Goal: Information Seeking & Learning: Check status

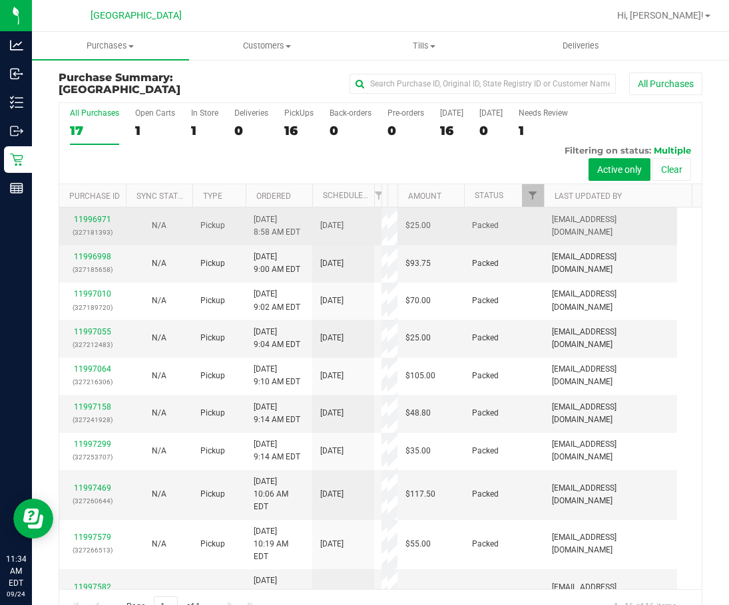
drag, startPoint x: 381, startPoint y: 203, endPoint x: 376, endPoint y: 215, distance: 12.8
click at [376, 215] on div "All Purchases 17 Open Carts 1 In Store 1 Deliveries 0 PickUps 16 Back-orders 0 …" at bounding box center [380, 363] width 643 height 522
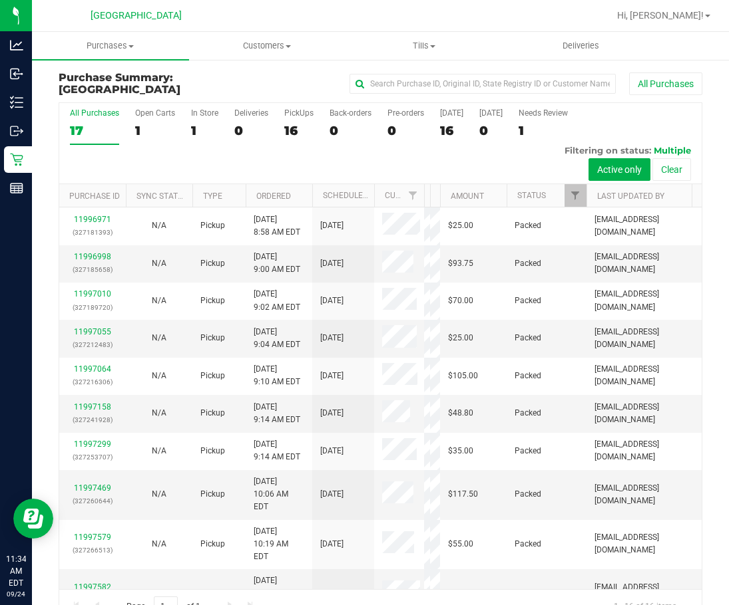
drag, startPoint x: 382, startPoint y: 201, endPoint x: 431, endPoint y: 197, distance: 49.4
click at [431, 196] on div "Purchase ID Sync Status Type Ordered Scheduled Customer State Registry ID Addre…" at bounding box center [375, 195] width 633 height 23
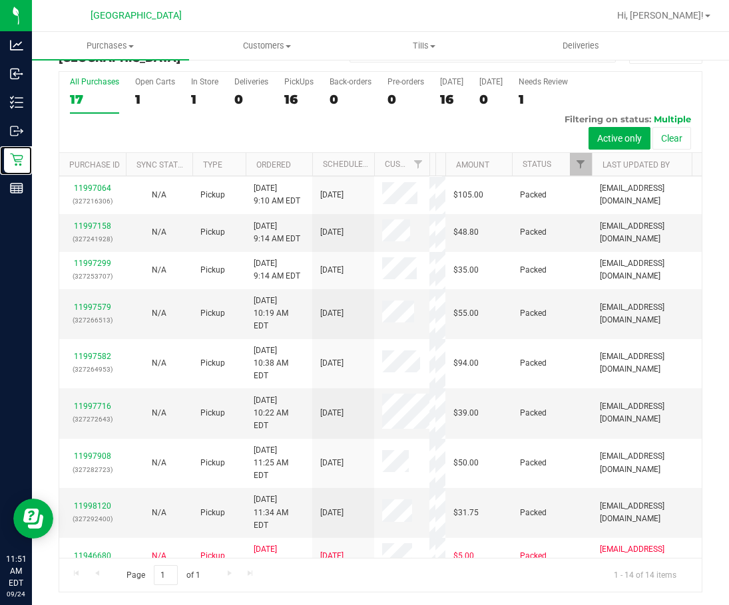
scroll to position [157, 0]
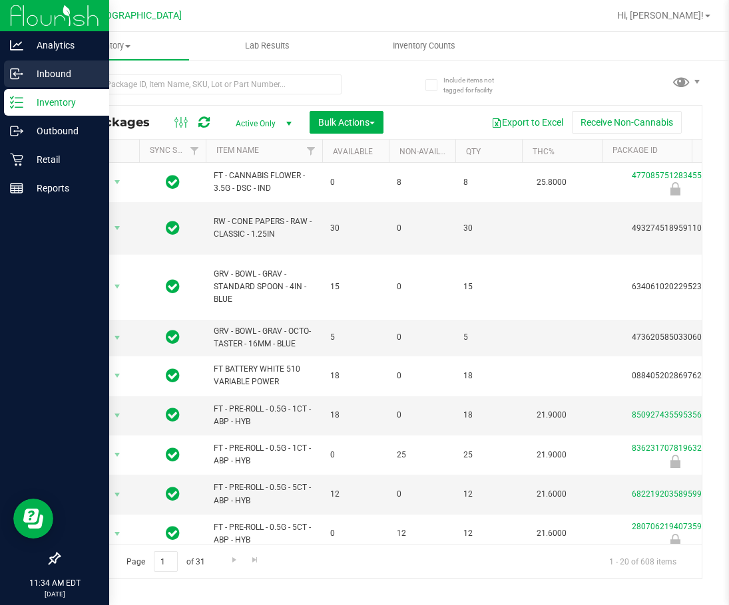
click at [45, 67] on p "Inbound" at bounding box center [63, 74] width 80 height 16
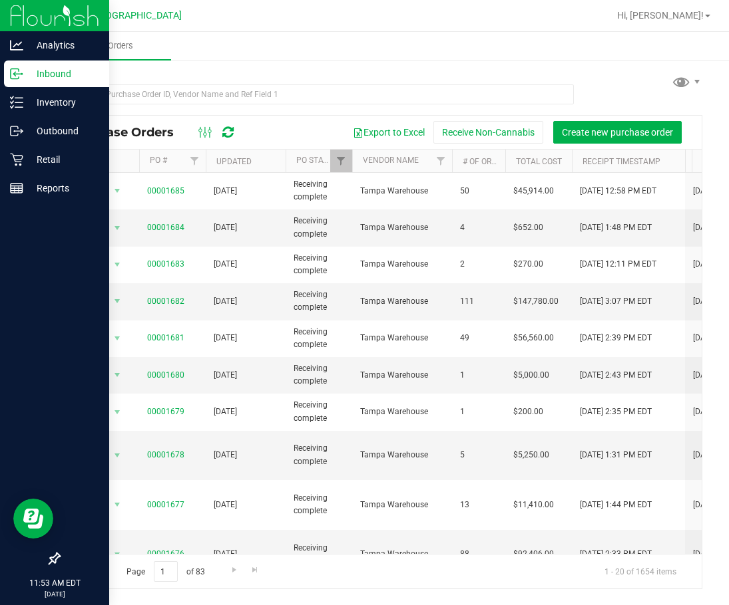
click at [228, 132] on icon at bounding box center [227, 132] width 11 height 13
click at [234, 131] on div at bounding box center [216, 132] width 45 height 16
click at [232, 135] on icon at bounding box center [227, 132] width 11 height 13
click at [35, 184] on p "Reports" at bounding box center [63, 188] width 80 height 16
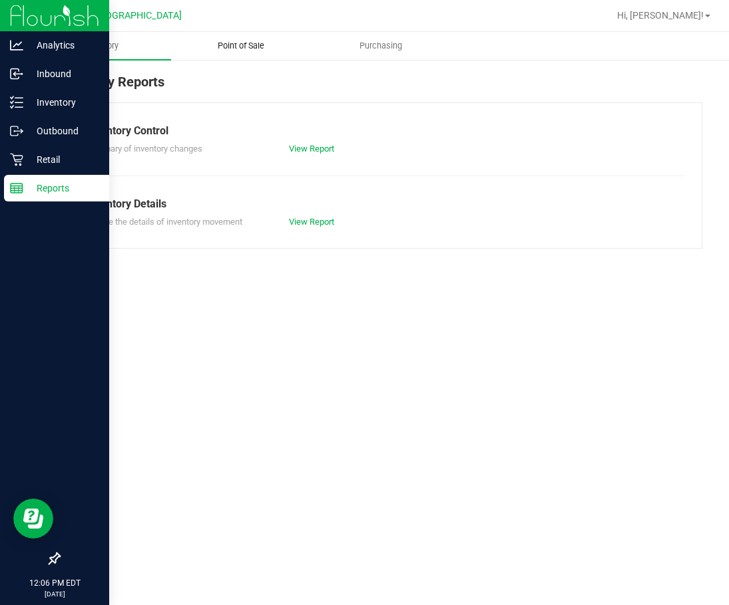
click at [257, 51] on span "Point of Sale" at bounding box center [241, 46] width 82 height 12
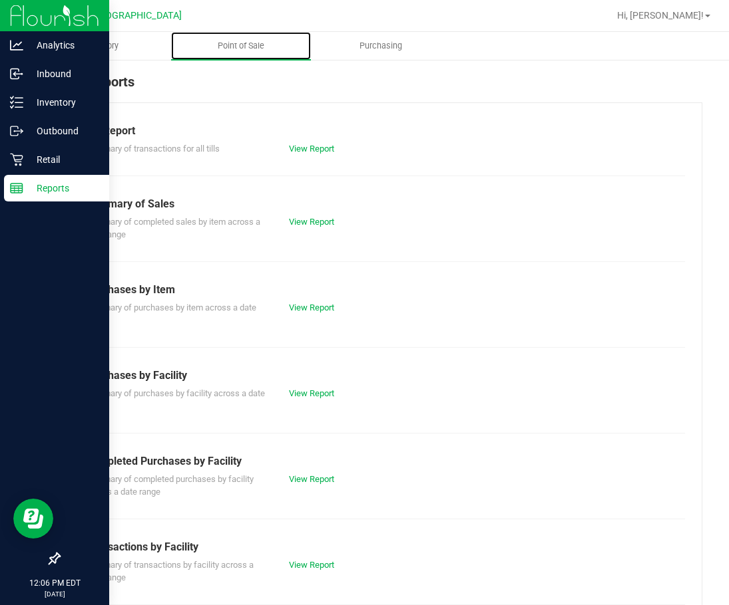
scroll to position [67, 0]
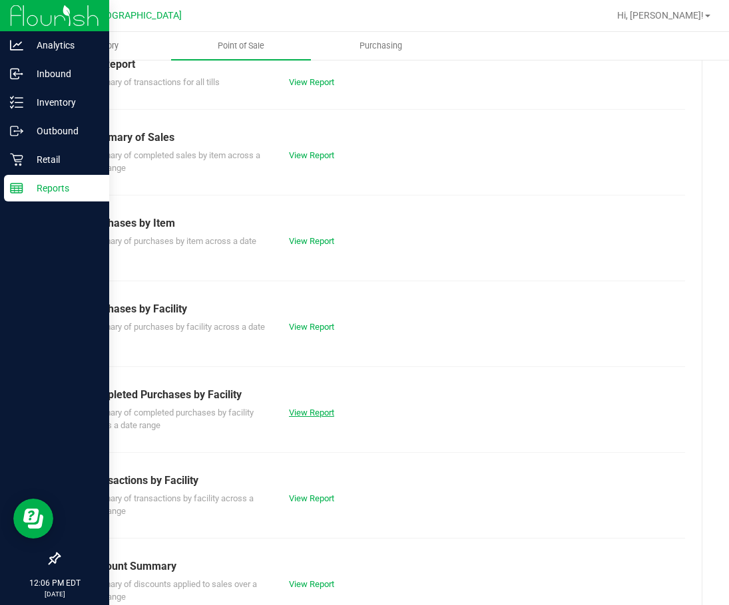
click at [305, 408] on link "View Report" at bounding box center [311, 413] width 45 height 10
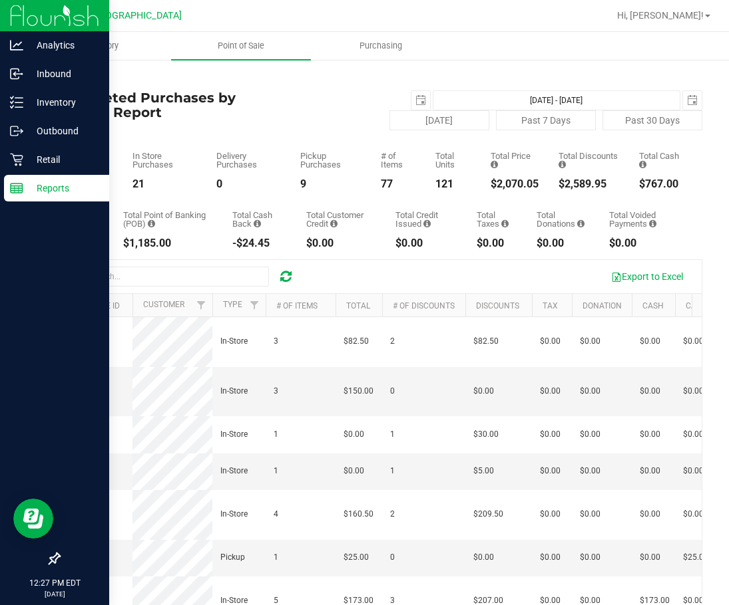
click at [291, 282] on icon at bounding box center [285, 276] width 11 height 13
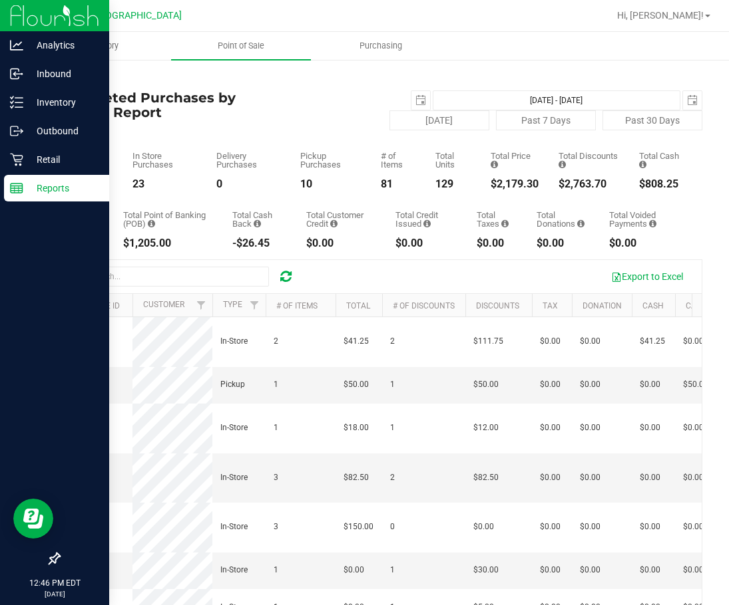
click at [287, 276] on icon at bounding box center [285, 276] width 11 height 13
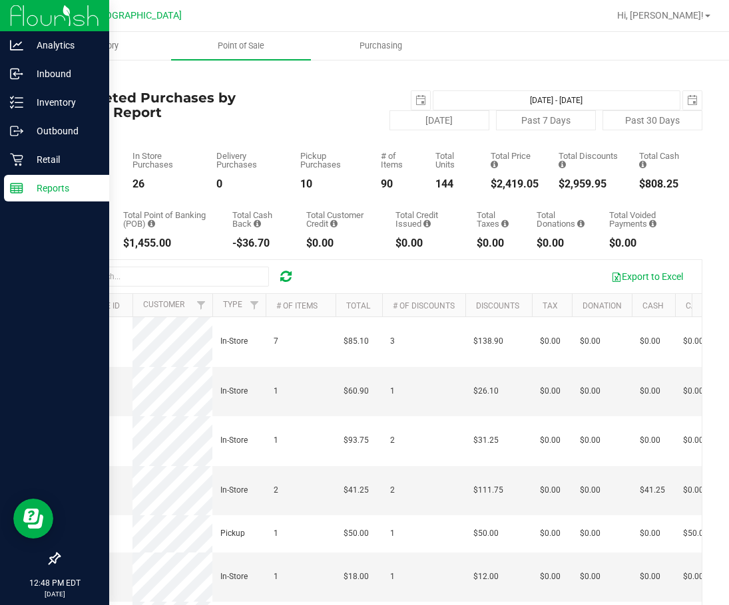
click at [286, 276] on icon at bounding box center [285, 276] width 11 height 13
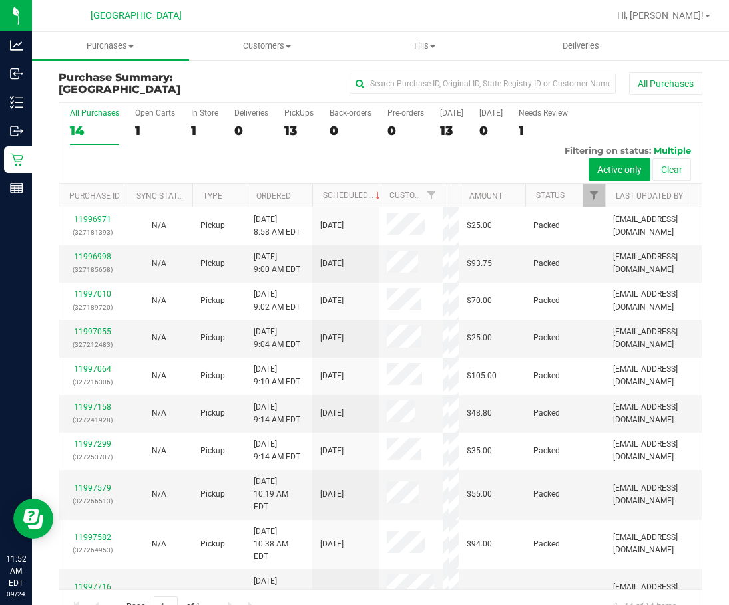
drag, startPoint x: 387, startPoint y: 194, endPoint x: 445, endPoint y: 205, distance: 59.5
click at [445, 205] on div "Purchase ID Sync Status Type Ordered Scheduled Customer State Registry ID Addre…" at bounding box center [375, 195] width 633 height 23
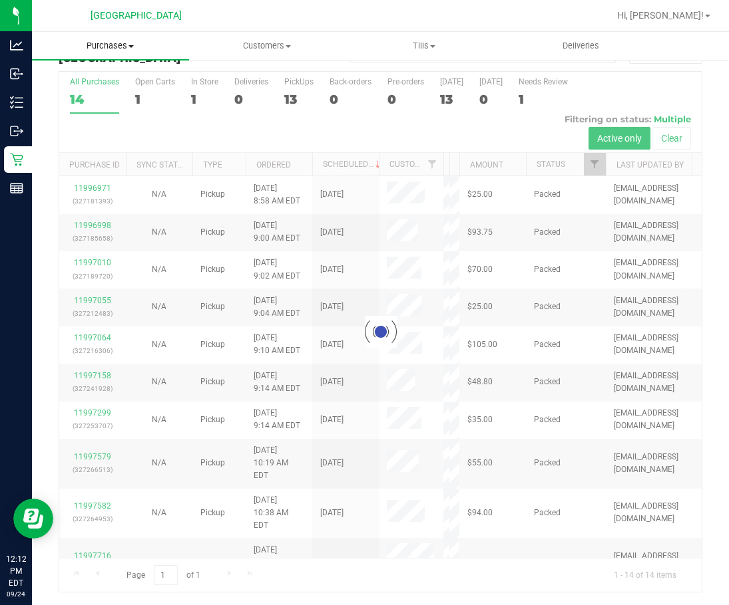
click at [124, 48] on span "Purchases" at bounding box center [110, 46] width 157 height 12
click at [104, 106] on span "All purchases" at bounding box center [79, 111] width 94 height 11
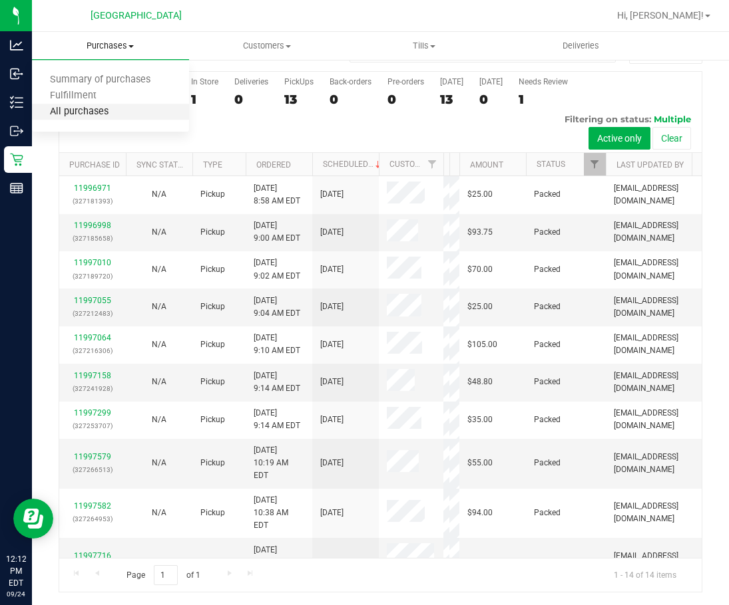
click at [104, 106] on span "All purchases" at bounding box center [79, 111] width 94 height 11
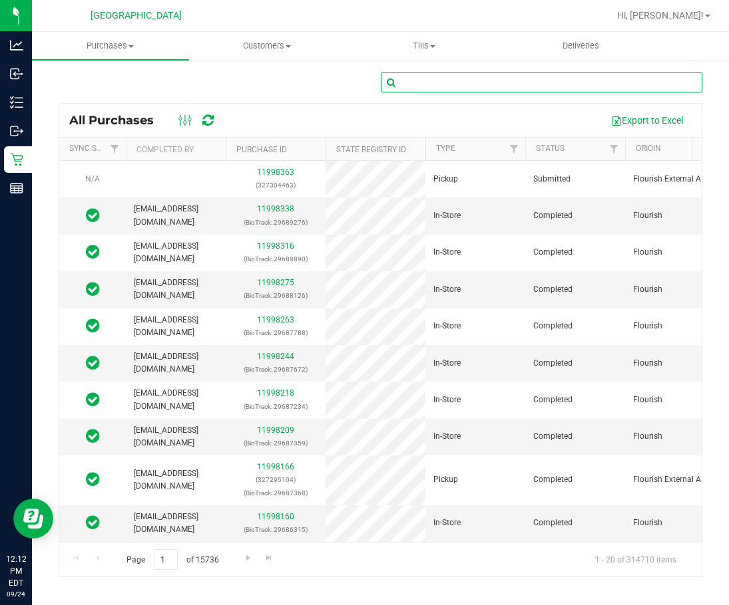
click at [436, 90] on input "text" at bounding box center [542, 83] width 322 height 20
type input "savannah"
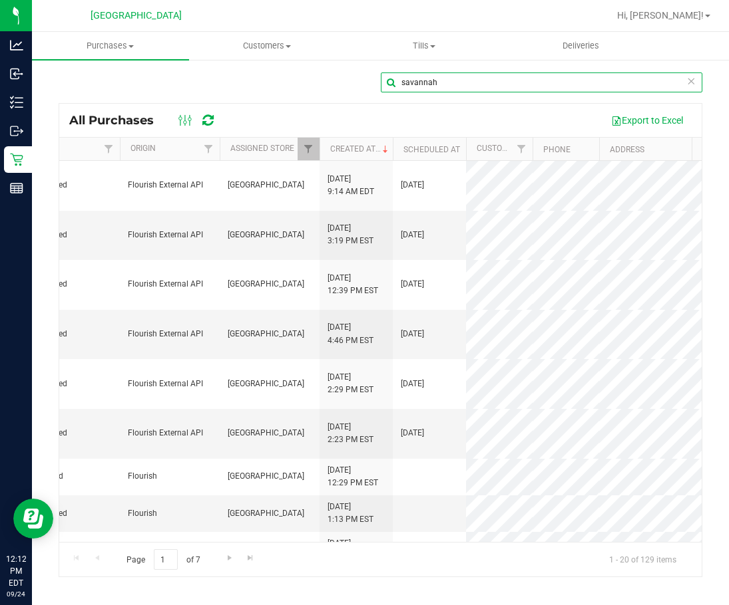
scroll to position [67, 505]
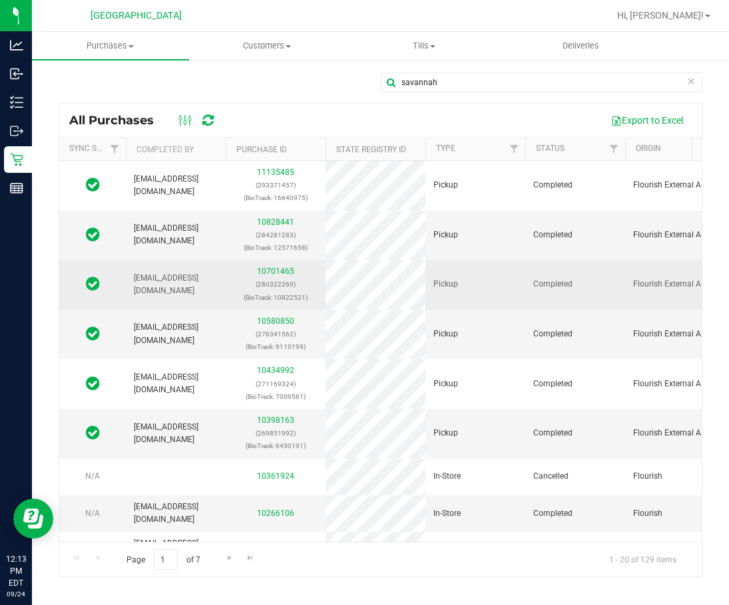
drag, startPoint x: 359, startPoint y: 291, endPoint x: 240, endPoint y: 293, distance: 119.1
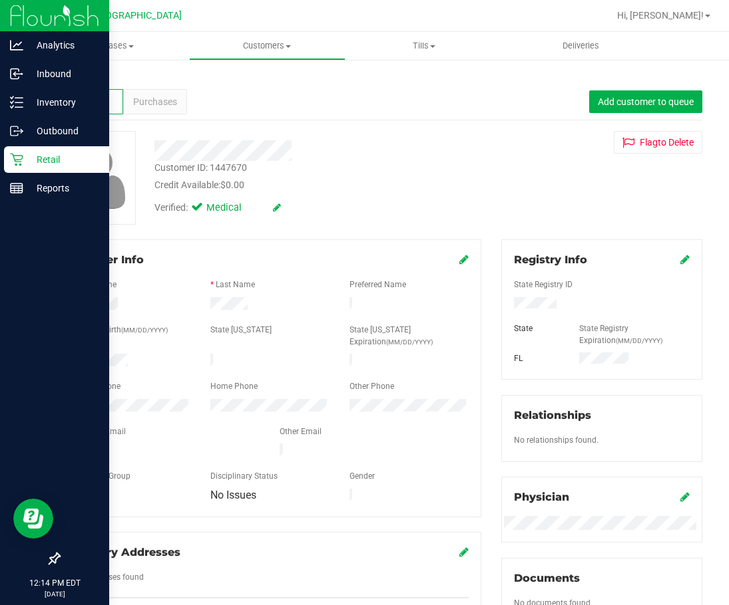
click at [25, 161] on p "Retail" at bounding box center [63, 160] width 80 height 16
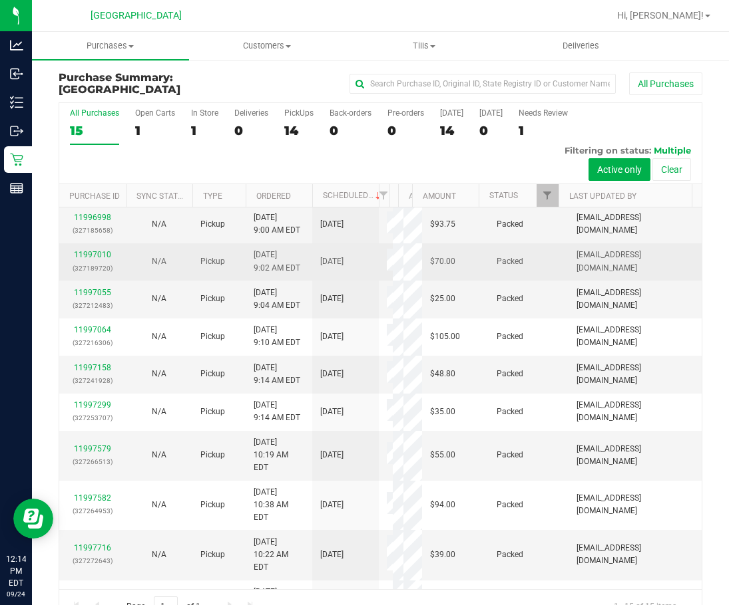
drag, startPoint x: 363, startPoint y: 245, endPoint x: 470, endPoint y: 269, distance: 109.6
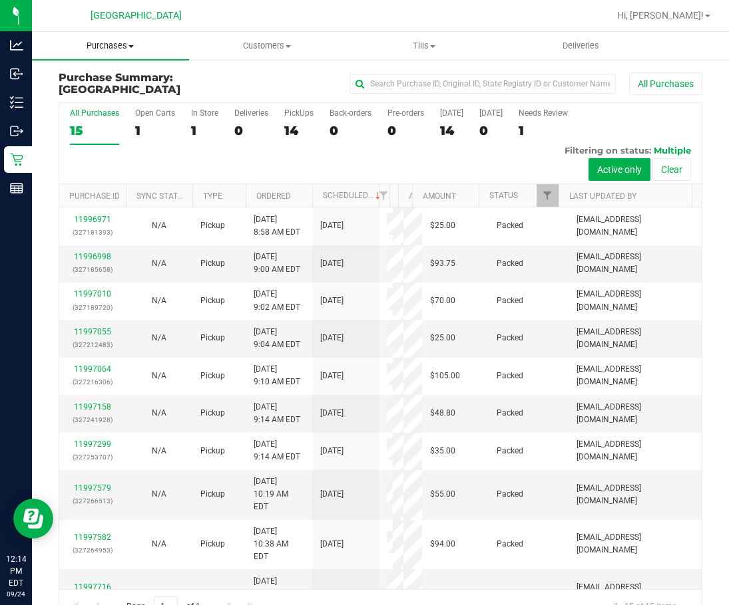
click at [132, 44] on span "Purchases" at bounding box center [110, 46] width 157 height 12
click at [100, 115] on span "All purchases" at bounding box center [79, 111] width 94 height 11
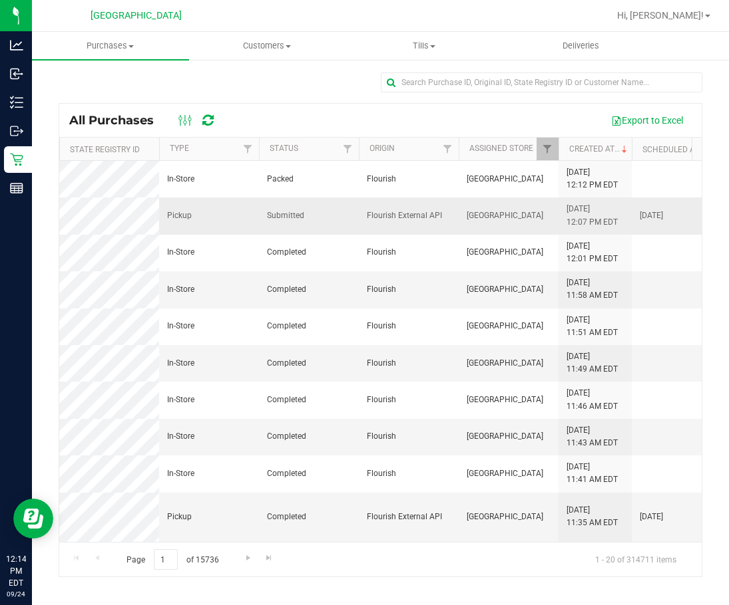
scroll to position [0, 685]
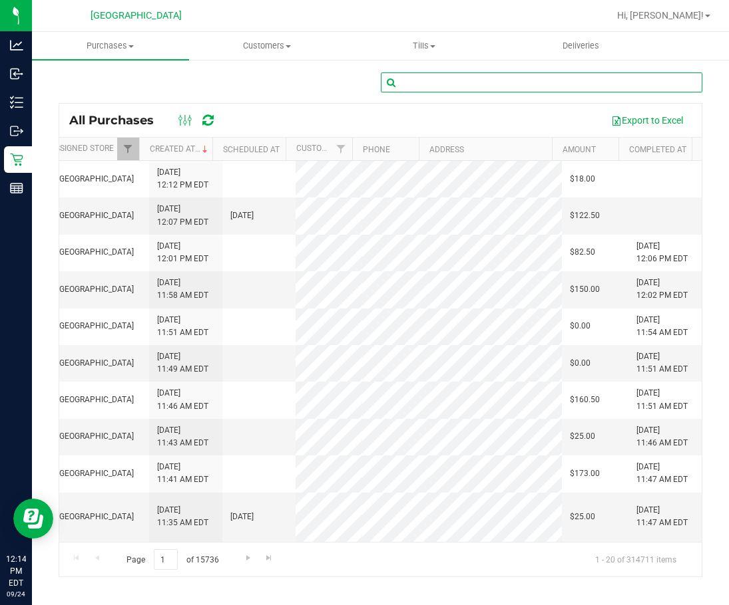
click at [462, 83] on input "text" at bounding box center [542, 83] width 322 height 20
type input "STONE"
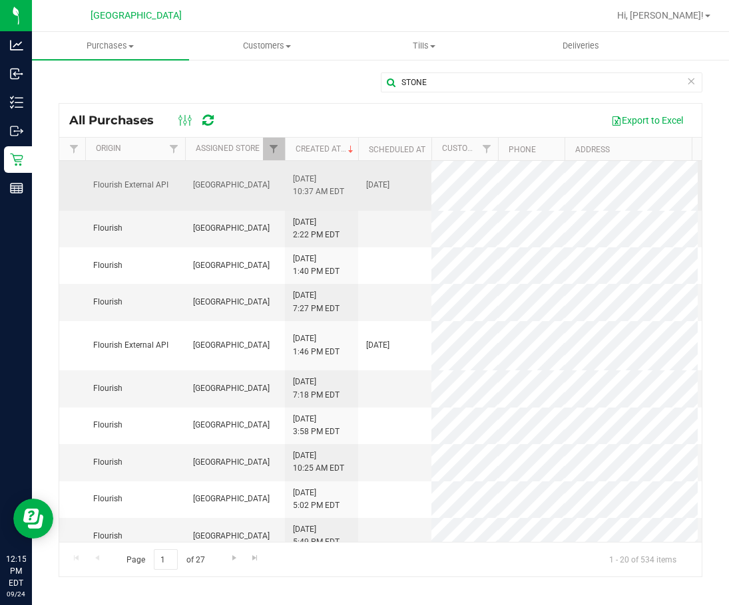
scroll to position [0, 490]
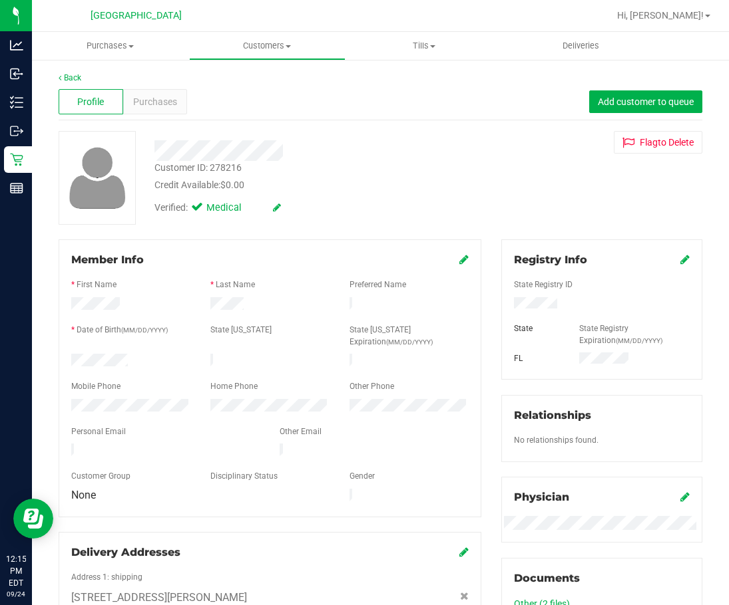
click at [538, 296] on div at bounding box center [602, 295] width 176 height 3
click at [539, 304] on div at bounding box center [602, 304] width 196 height 15
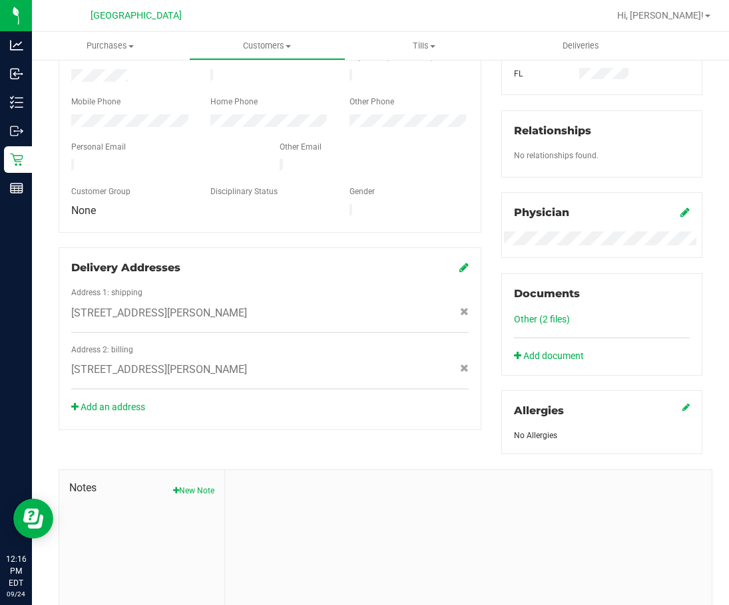
scroll to position [171, 0]
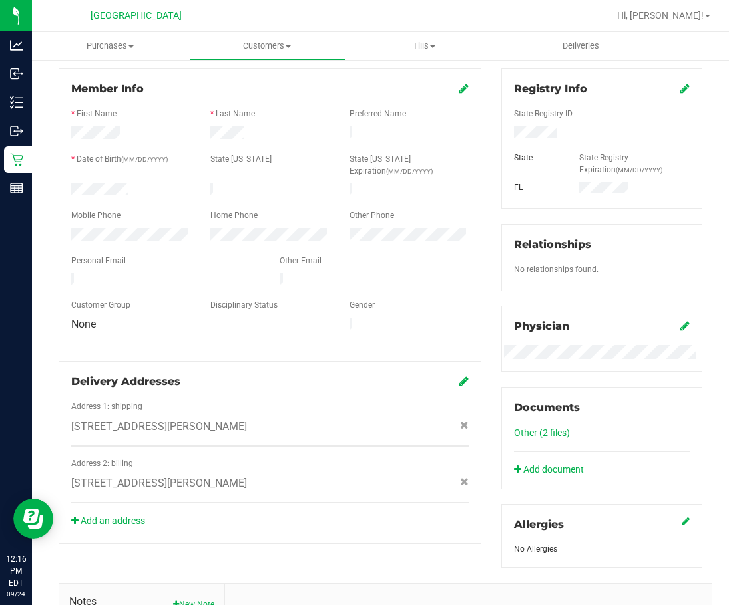
click at [459, 89] on icon at bounding box center [463, 88] width 9 height 11
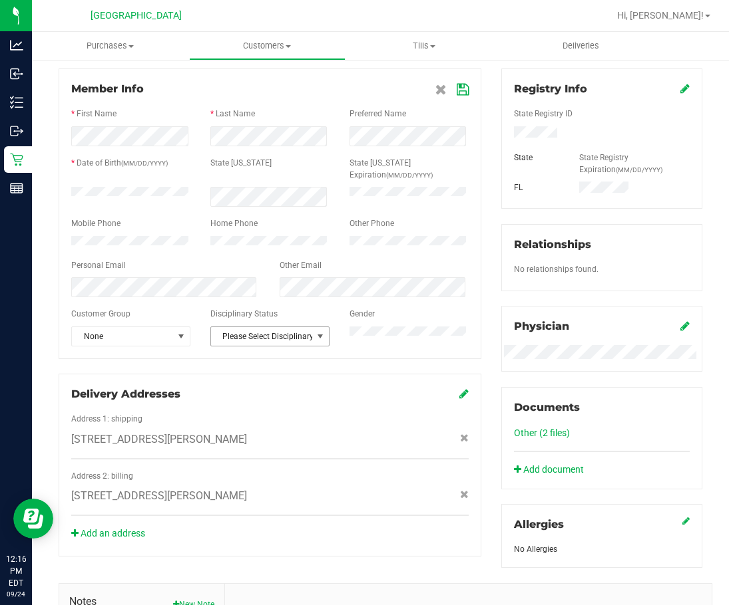
click at [242, 336] on span "Please Select Disciplinary status" at bounding box center [261, 336] width 101 height 19
click at [254, 371] on li "Warning - Level 1" at bounding box center [267, 375] width 116 height 20
click at [273, 359] on div "Member Info * First Name * Last Name Preferred Name * Date of Birth (MM/DD/YYYY…" at bounding box center [270, 313] width 442 height 488
click at [458, 89] on icon at bounding box center [462, 89] width 12 height 11
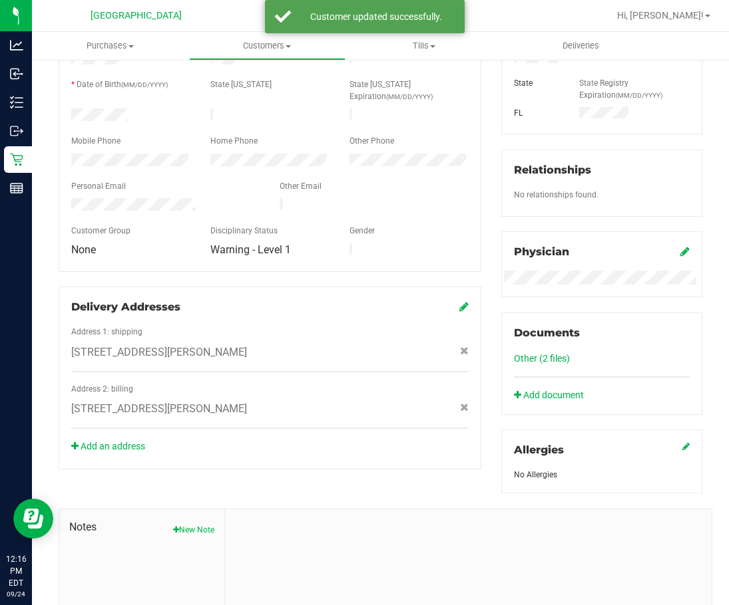
scroll to position [304, 0]
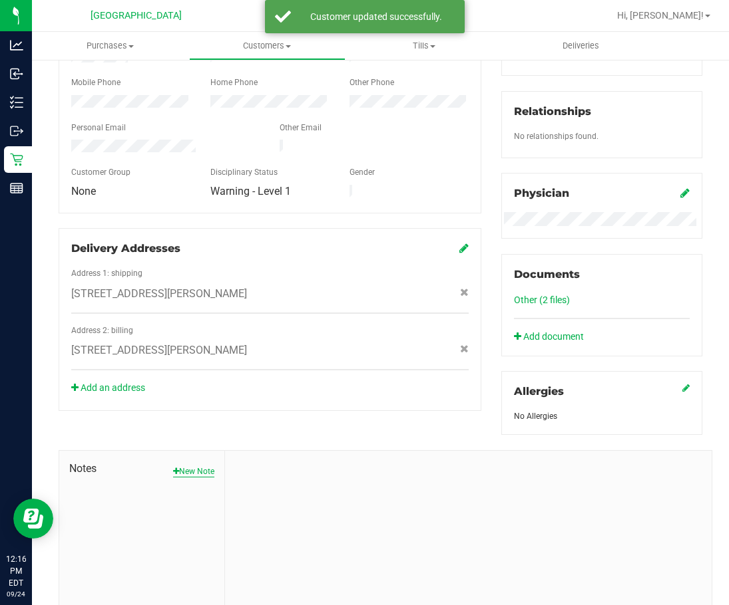
click at [190, 468] on button "New Note" at bounding box center [193, 472] width 41 height 12
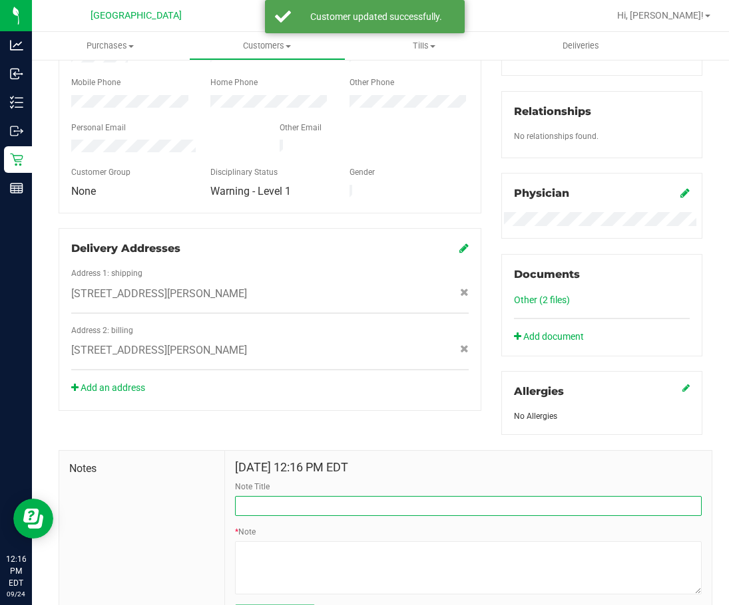
click at [349, 508] on input "Note Title" at bounding box center [468, 506] width 466 height 20
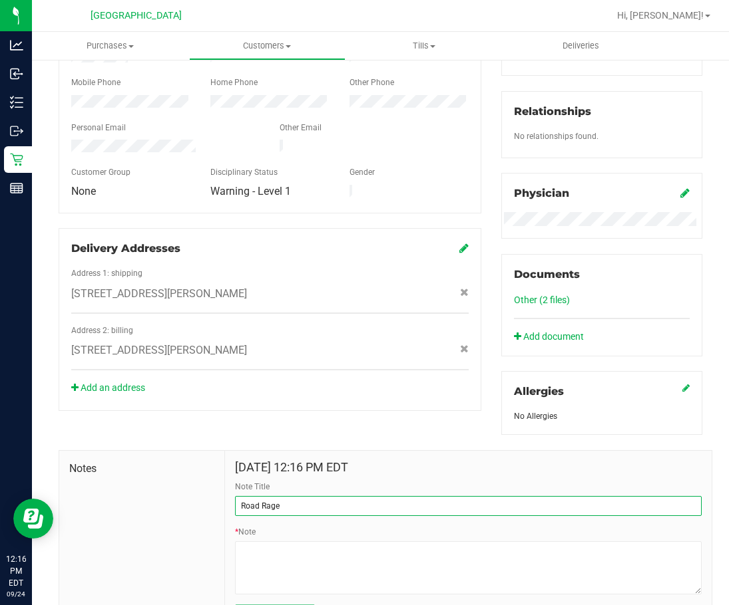
scroll to position [371, 0]
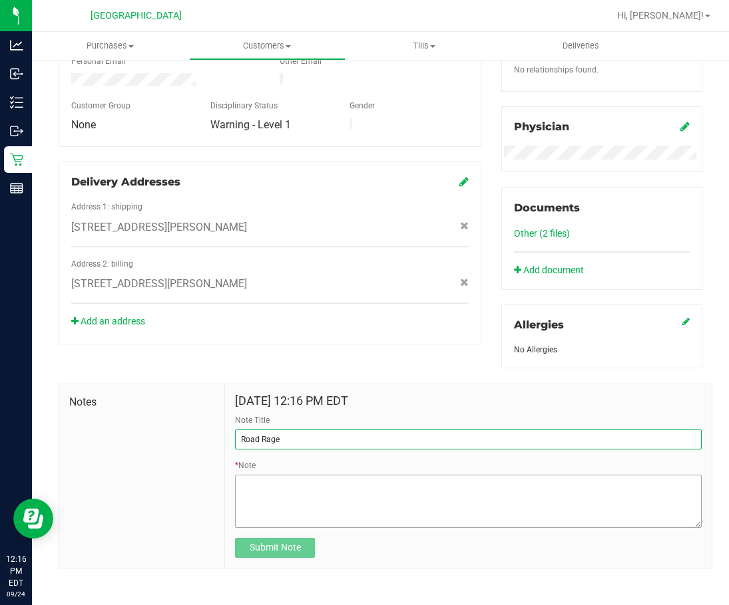
type input "Road Rage"
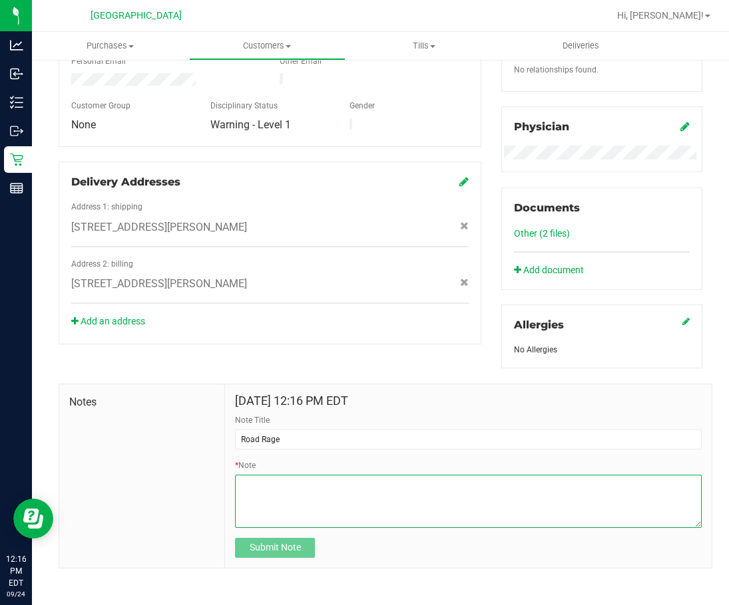
click at [337, 513] on textarea "* Note" at bounding box center [468, 501] width 466 height 53
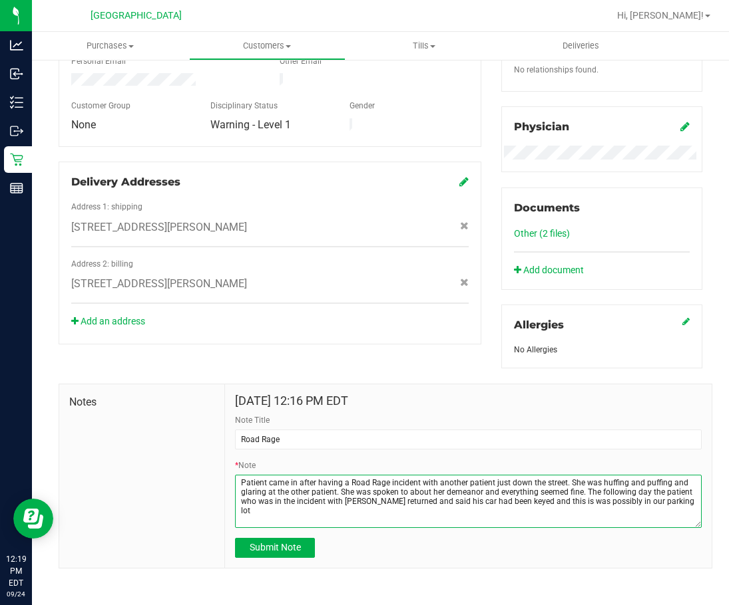
click at [641, 491] on textarea "* Note" at bounding box center [468, 501] width 466 height 53
click at [371, 502] on textarea "* Note" at bounding box center [468, 501] width 466 height 53
click at [559, 505] on textarea "* Note" at bounding box center [468, 501] width 466 height 53
click at [672, 505] on textarea "* Note" at bounding box center [468, 501] width 466 height 53
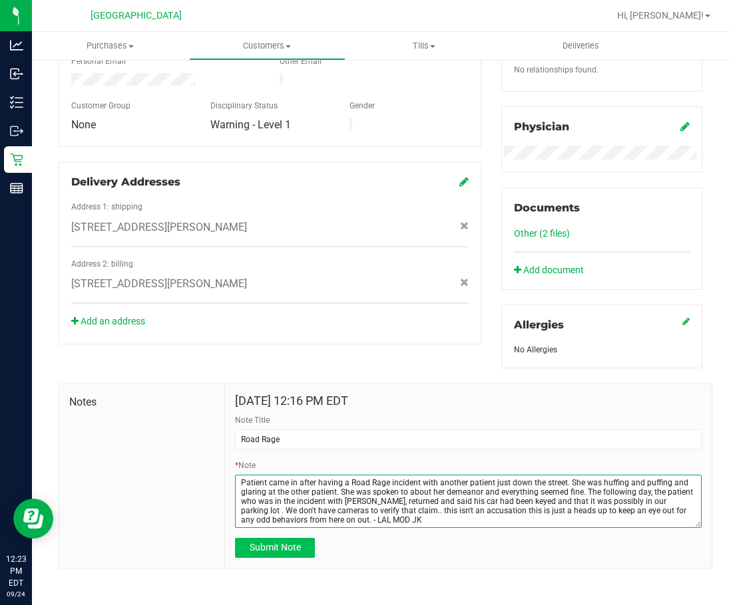
type textarea "Patient came in after having a Road Rage incident with another patient just dow…"
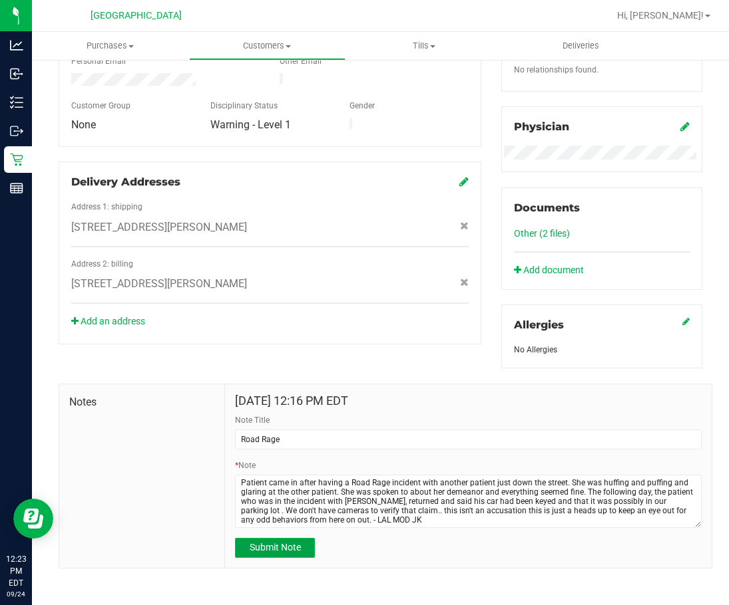
click at [299, 538] on button "Submit Note" at bounding box center [275, 548] width 80 height 20
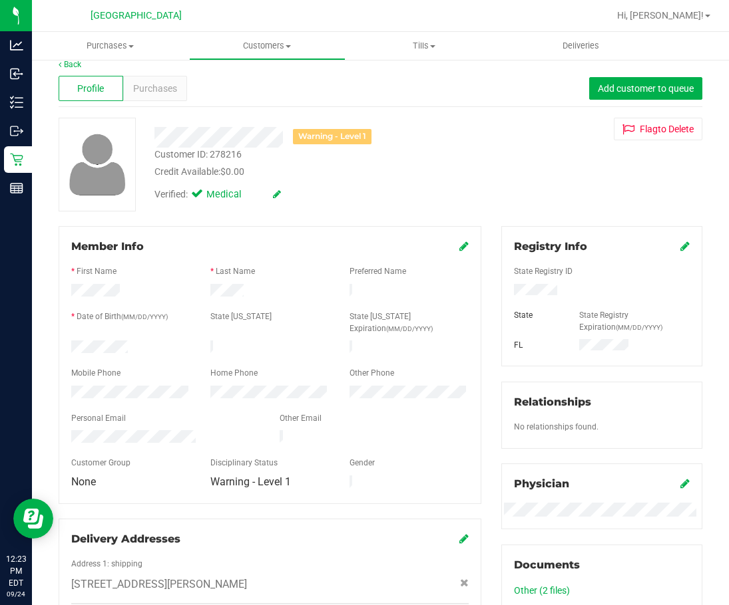
scroll to position [0, 0]
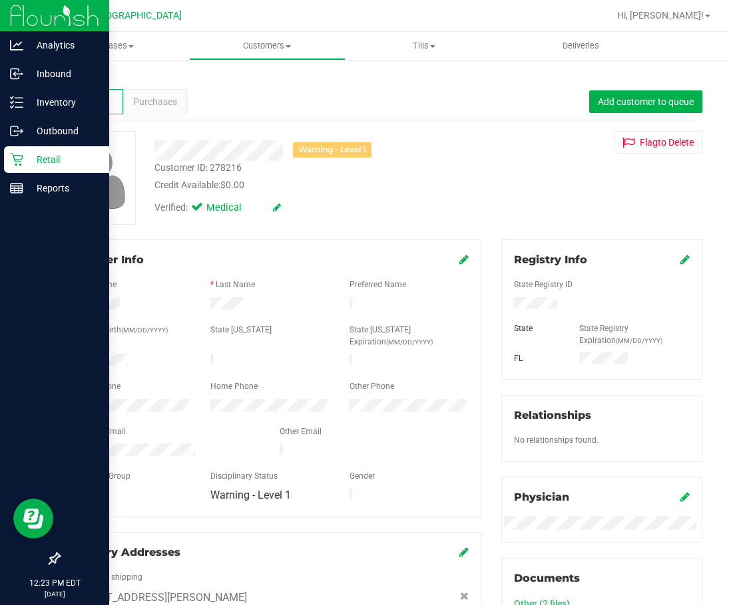
click at [27, 159] on p "Retail" at bounding box center [63, 160] width 80 height 16
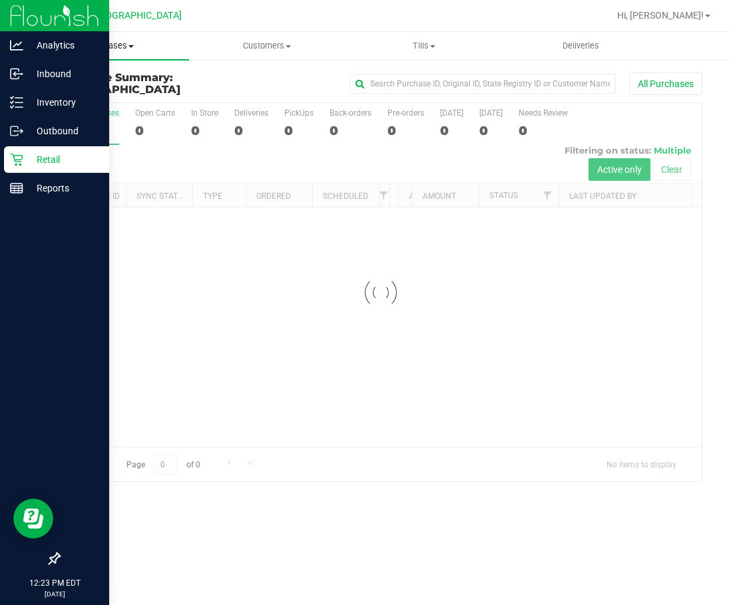
click at [114, 49] on span "Purchases" at bounding box center [110, 46] width 157 height 12
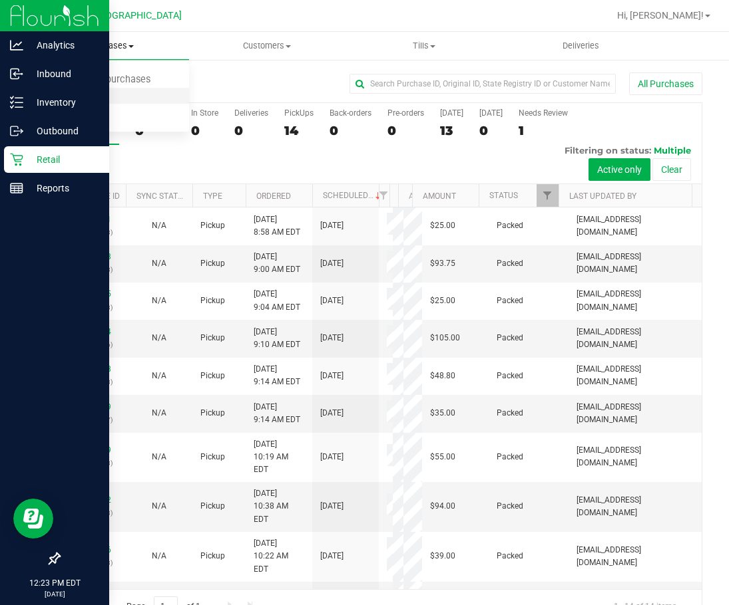
click at [112, 93] on li "Fulfillment" at bounding box center [110, 96] width 157 height 16
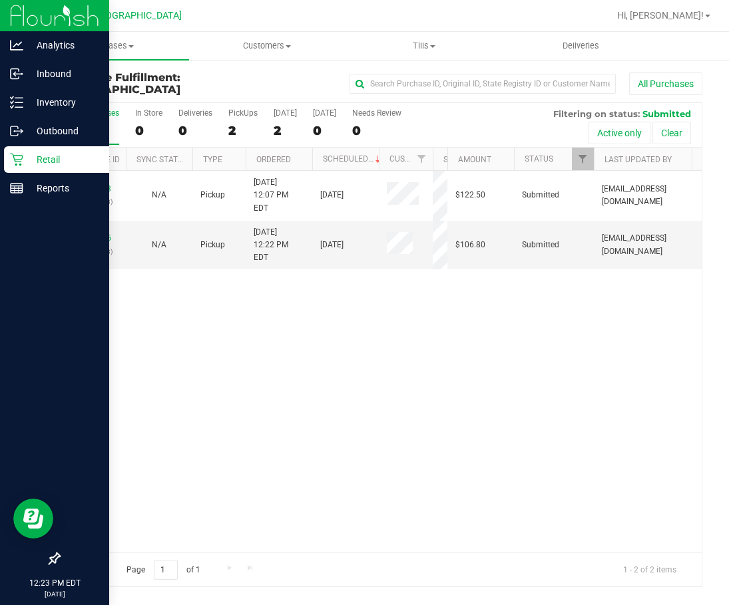
drag, startPoint x: 396, startPoint y: 158, endPoint x: 432, endPoint y: 167, distance: 37.6
click at [432, 167] on div "Purchase ID Sync Status Type Ordered Scheduled Customer State Registry ID Addre…" at bounding box center [375, 159] width 633 height 23
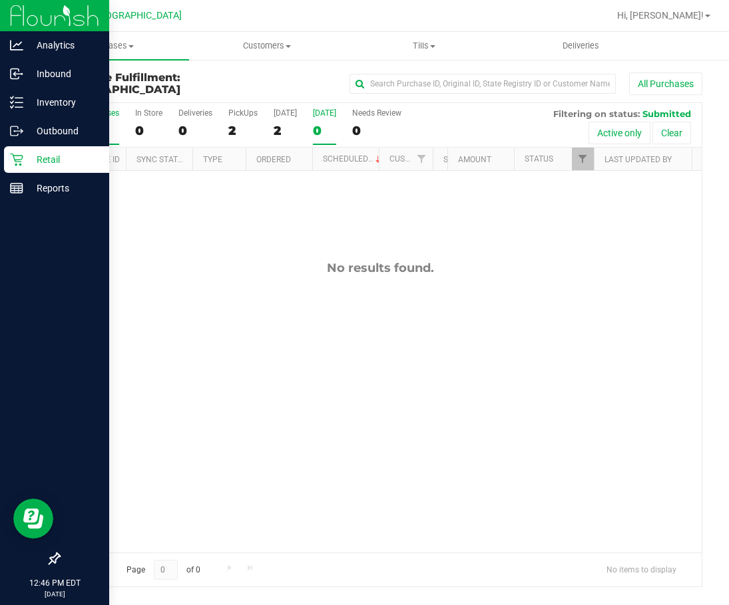
drag, startPoint x: 308, startPoint y: 212, endPoint x: 323, endPoint y: 128, distance: 85.9
click at [311, 213] on div "No results found." at bounding box center [380, 406] width 642 height 471
click at [128, 47] on span at bounding box center [130, 46] width 5 height 3
click at [95, 94] on span "Fulfillment" at bounding box center [73, 95] width 82 height 11
click at [104, 46] on span "Purchases" at bounding box center [110, 46] width 157 height 12
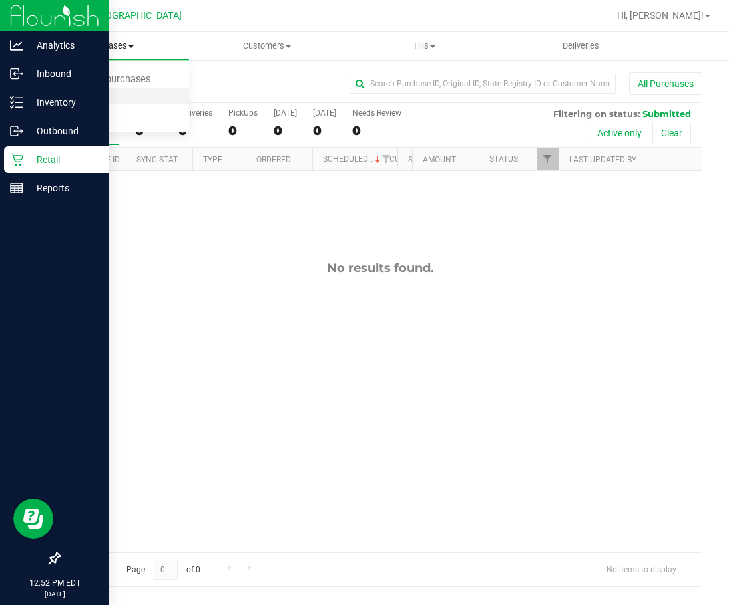
click at [101, 99] on span "Fulfillment" at bounding box center [73, 95] width 82 height 11
click at [125, 44] on span "Purchases" at bounding box center [110, 46] width 157 height 12
click at [115, 79] on span "Summary of purchases" at bounding box center [100, 80] width 136 height 11
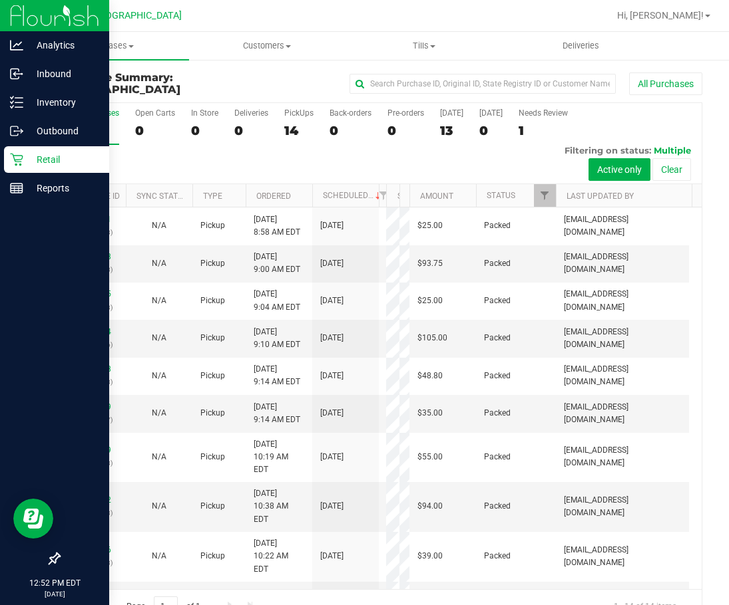
drag, startPoint x: 391, startPoint y: 198, endPoint x: 399, endPoint y: 202, distance: 9.8
click at [399, 202] on div "Purchase ID Sync Status Type Ordered Scheduled Customer State Registry ID Addre…" at bounding box center [375, 195] width 633 height 23
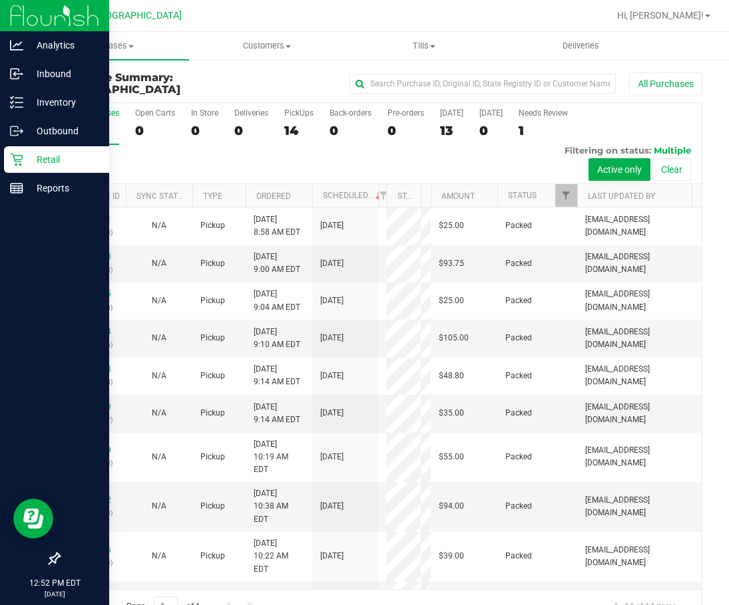
drag, startPoint x: 397, startPoint y: 196, endPoint x: 420, endPoint y: 201, distance: 24.5
click at [420, 201] on div "Purchase ID Sync Status Type Ordered Scheduled Customer State Registry ID Addre…" at bounding box center [375, 195] width 633 height 23
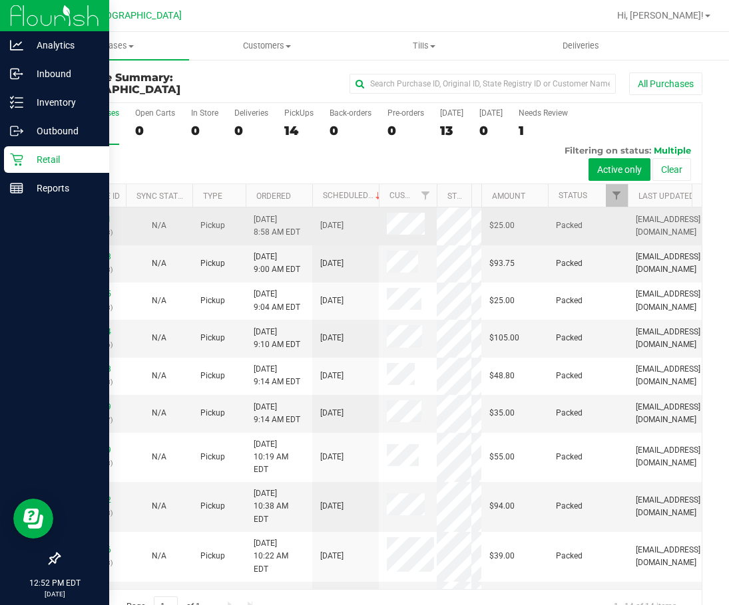
drag, startPoint x: 383, startPoint y: 202, endPoint x: 435, endPoint y: 210, distance: 52.5
click at [435, 210] on div "All Purchases 14 Open Carts 0 In Store 0 Deliveries 0 PickUps 14 Back-orders 0 …" at bounding box center [380, 363] width 643 height 522
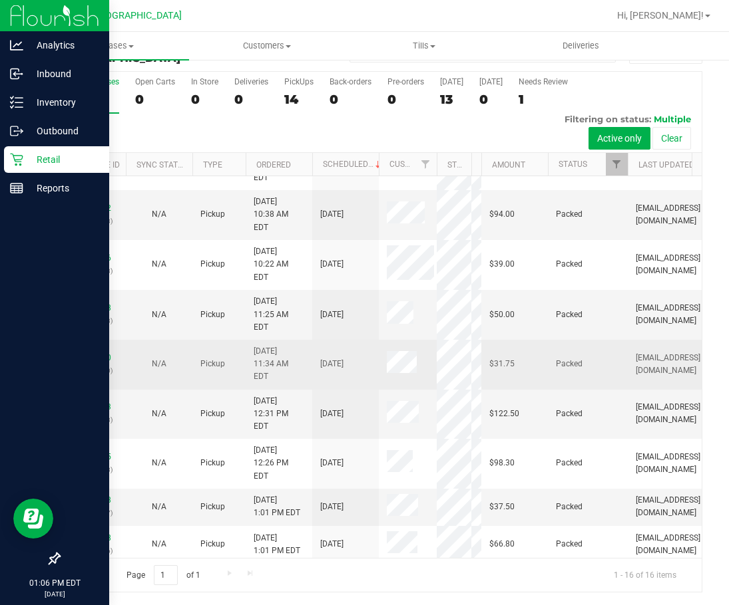
scroll to position [269, 0]
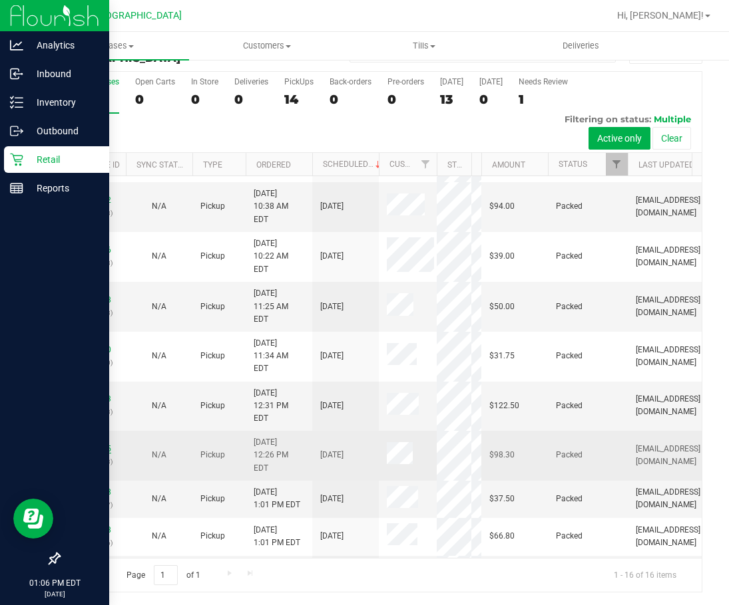
click at [97, 444] on link "11998455" at bounding box center [92, 448] width 37 height 9
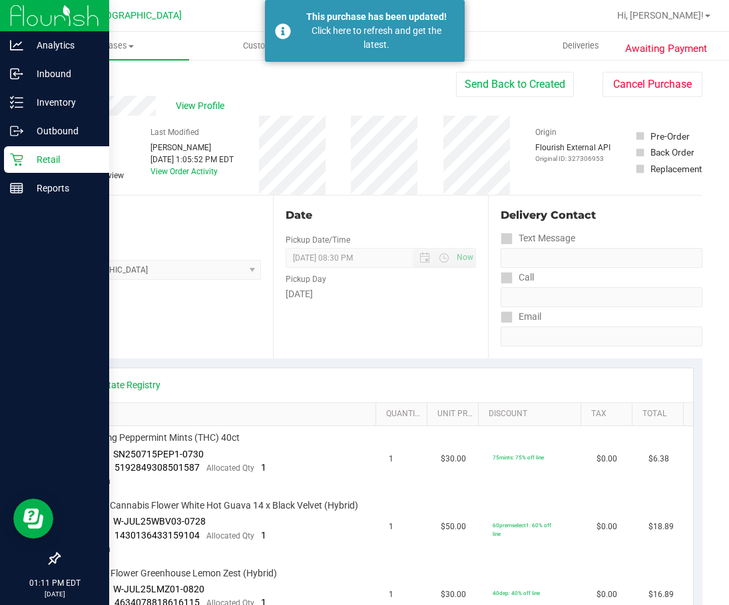
click at [31, 156] on p "Retail" at bounding box center [63, 160] width 80 height 16
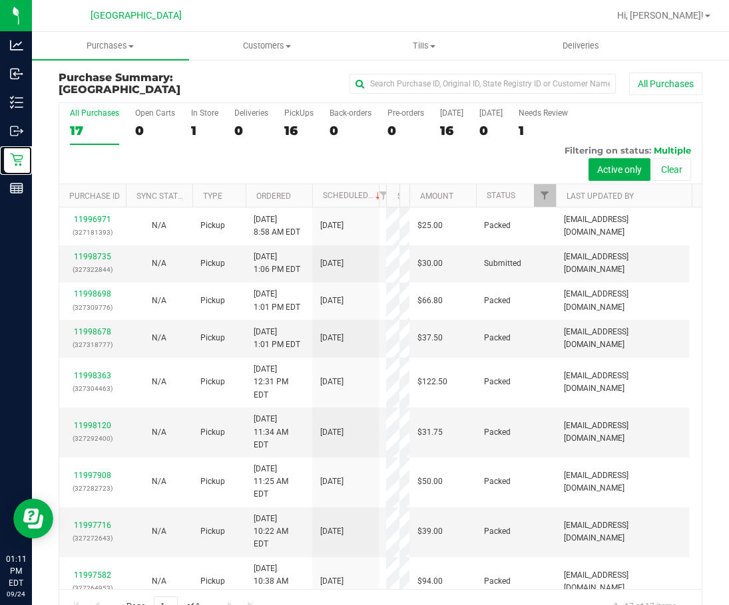
drag, startPoint x: 391, startPoint y: 194, endPoint x: 401, endPoint y: 200, distance: 12.2
click at [401, 200] on div "Purchase ID Sync Status Type Ordered Scheduled Customer State Registry ID Addre…" at bounding box center [375, 195] width 633 height 23
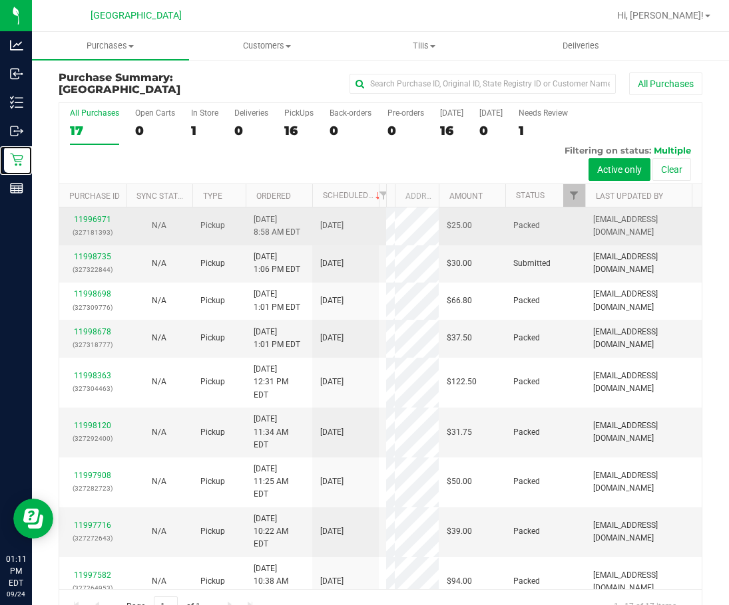
drag, startPoint x: 407, startPoint y: 200, endPoint x: 443, endPoint y: 211, distance: 38.1
click at [443, 211] on div "All Purchases 17 Open Carts 0 In Store 1 Deliveries 0 PickUps 16 Back-orders 0 …" at bounding box center [380, 363] width 643 height 522
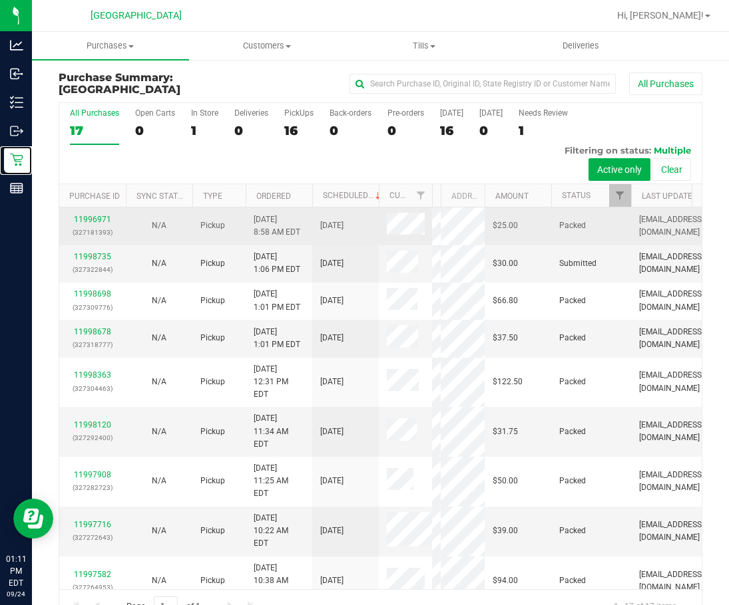
drag, startPoint x: 394, startPoint y: 203, endPoint x: 430, endPoint y: 212, distance: 37.6
click at [430, 212] on div "All Purchases 17 Open Carts 0 In Store 1 Deliveries 0 PickUps 16 Back-orders 0 …" at bounding box center [380, 363] width 643 height 522
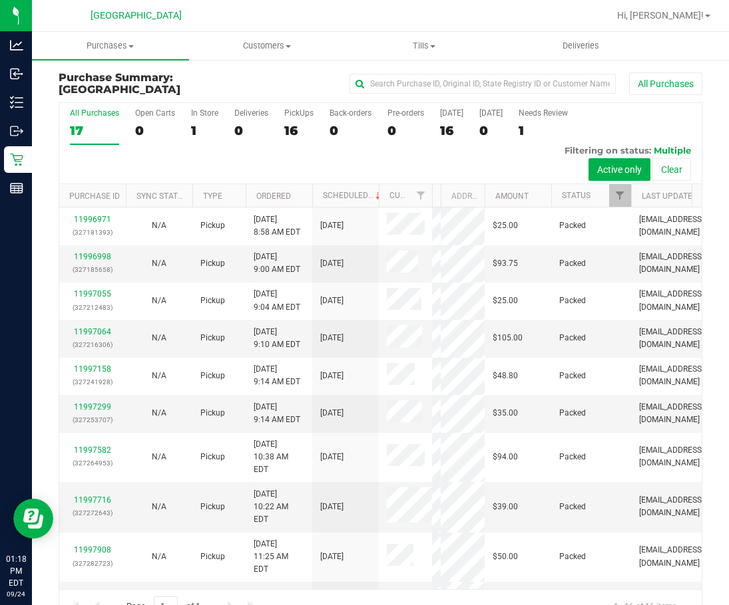
click at [273, 84] on div "All Purchases" at bounding box center [487, 84] width 429 height 23
